Goal: Task Accomplishment & Management: Manage account settings

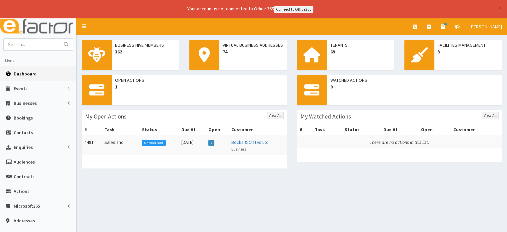
click at [163, 202] on div "Business Hive Members 362 Virtual Business Addresses 74 Tenants 69 Facilities M…" at bounding box center [292, 166] width 430 height 263
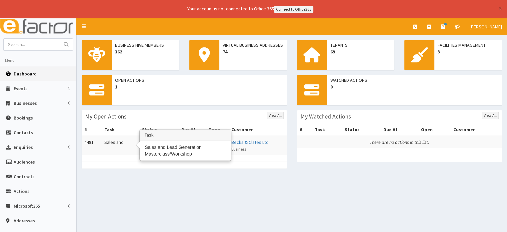
click at [118, 140] on td "Sales and..." at bounding box center [121, 145] width 38 height 19
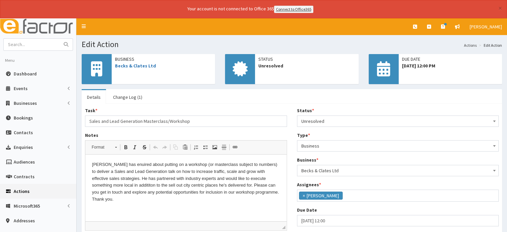
scroll to position [33, 0]
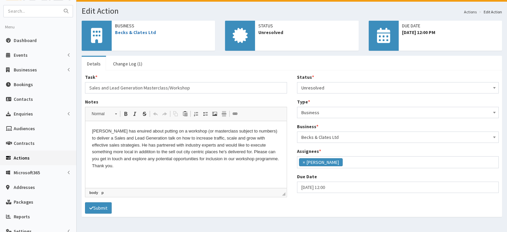
click at [190, 176] on html "[PERSON_NAME] has enuired about putting on a workshop (or masterclass subject t…" at bounding box center [185, 148] width 201 height 55
click at [180, 169] on html "[PERSON_NAME] has enuired about putting on a workshop (or masterclass subject t…" at bounding box center [185, 148] width 201 height 55
click at [136, 63] on link "Change Log (1)" at bounding box center [128, 64] width 40 height 14
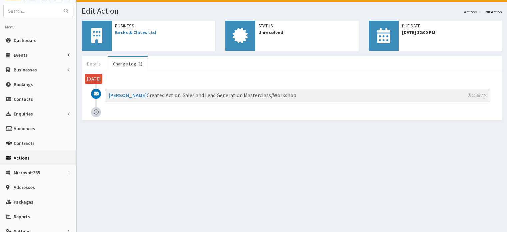
click at [91, 63] on link "Details" at bounding box center [94, 64] width 24 height 14
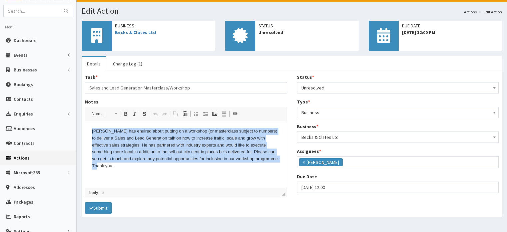
drag, startPoint x: 93, startPoint y: 129, endPoint x: 262, endPoint y: 162, distance: 172.5
click at [262, 162] on p "[PERSON_NAME] has enuired about putting on a workshop (or masterclass subject t…" at bounding box center [186, 149] width 188 height 42
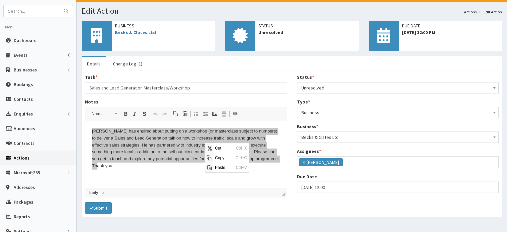
scroll to position [0, 0]
click at [222, 158] on span "Copy" at bounding box center [223, 158] width 21 height 10
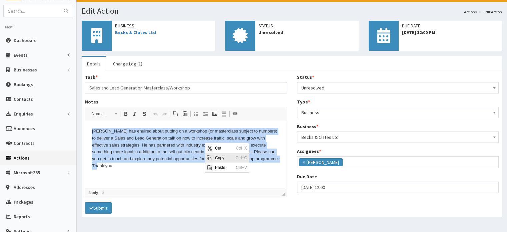
copy p "Owen has enuired about putting on a workshop (or masterclass subject to numbers…"
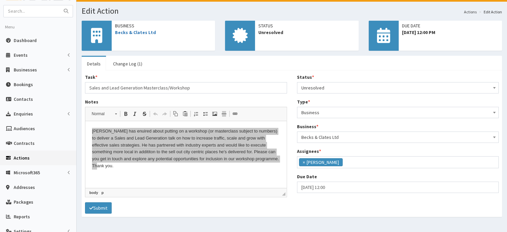
click at [92, 60] on link "Details" at bounding box center [94, 64] width 24 height 14
click at [92, 62] on link "Details" at bounding box center [94, 64] width 24 height 14
